Goal: Browse casually

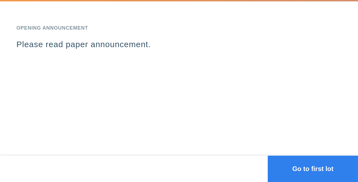
click at [305, 166] on button "Go to first lot" at bounding box center [313, 168] width 90 height 26
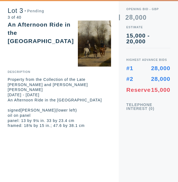
click at [15, 65] on div "Lot 3 Pending 3 of 40 An Afternoon Ride in the [GEOGRAPHIC_DATA] Description Pr…" at bounding box center [59, 64] width 119 height 128
click at [33, 61] on div "Lot 3 Live 3 of 40 An Afternoon Ride in the [GEOGRAPHIC_DATA] Description Prope…" at bounding box center [59, 64] width 119 height 128
click at [6, 138] on div "Lot 3 Live 3 of 40 An Afternoon Ride in the [GEOGRAPHIC_DATA] Description Prope…" at bounding box center [59, 91] width 119 height 182
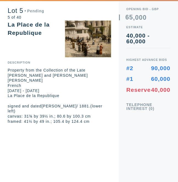
click at [6, 115] on div "Lot 5 Pending [STREET_ADDRESS] Description Property from the Collection of the …" at bounding box center [59, 62] width 119 height 124
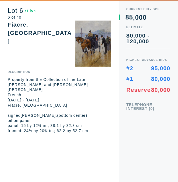
click at [10, 95] on p "French" at bounding box center [59, 94] width 103 height 5
click at [9, 88] on p "[PERSON_NAME]" at bounding box center [59, 89] width 103 height 5
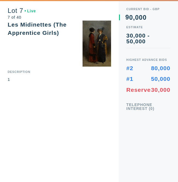
click at [11, 95] on div "Lot 7 Live 7 of 40 Les Midinettes (The Apprentice Girls) Description 1" at bounding box center [59, 91] width 119 height 182
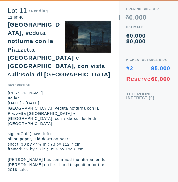
click at [10, 141] on p "sheet: 30 by 44⅜ in.; 78 by 112.7 cm" at bounding box center [59, 143] width 103 height 5
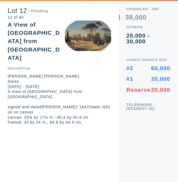
click at [8, 140] on div "Lot 12 Pending 12 of 40 A View of [GEOGRAPHIC_DATA] from [GEOGRAPHIC_DATA] Desc…" at bounding box center [59, 91] width 119 height 182
click at [14, 122] on div "Lot 12 Live 12 of 40 A View of [GEOGRAPHIC_DATA] from [GEOGRAPHIC_DATA] Descrip…" at bounding box center [59, 91] width 119 height 182
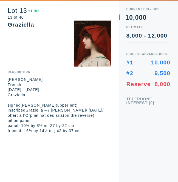
click at [21, 49] on div "Lot 13 Live 13 of 40 Graziella Description [PERSON_NAME] French [DATE] - [DATE]…" at bounding box center [59, 66] width 119 height 133
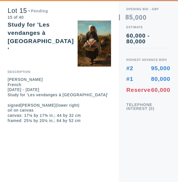
click at [76, 141] on div "Lot 15 Pending 15 of 40 Study for 'Les vendanges à [GEOGRAPHIC_DATA]' Descripti…" at bounding box center [59, 91] width 119 height 182
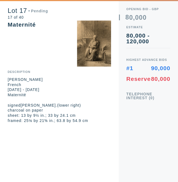
click at [8, 41] on div "Lot 17 Pending 17 of 40 Maternité Description [PERSON_NAME] French [DATE] - [DA…" at bounding box center [59, 61] width 119 height 123
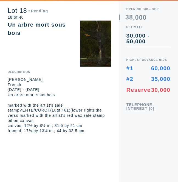
click at [23, 55] on div "Lot 18 Pending 18 of 40 Un arbre mort sous bois Description [PERSON_NAME] Frenc…" at bounding box center [59, 66] width 119 height 133
